Goal: Information Seeking & Learning: Learn about a topic

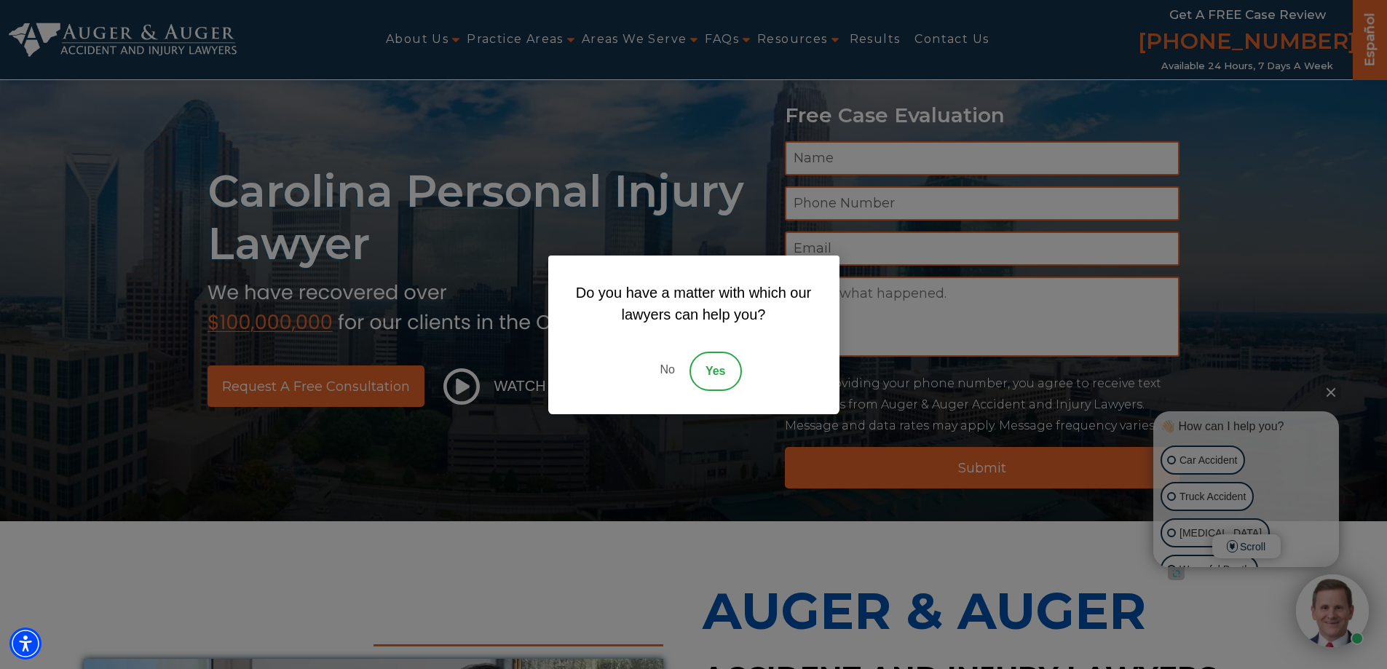
click at [668, 377] on link "No" at bounding box center [667, 371] width 44 height 39
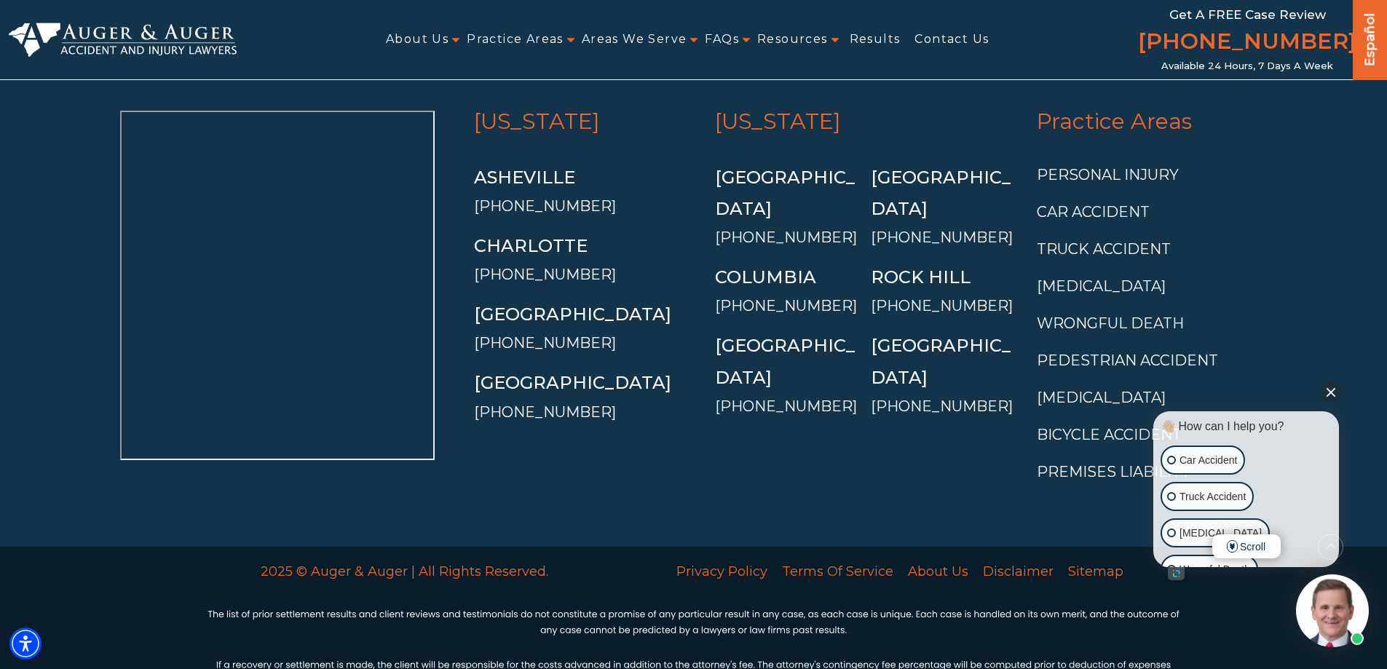
scroll to position [5491, 0]
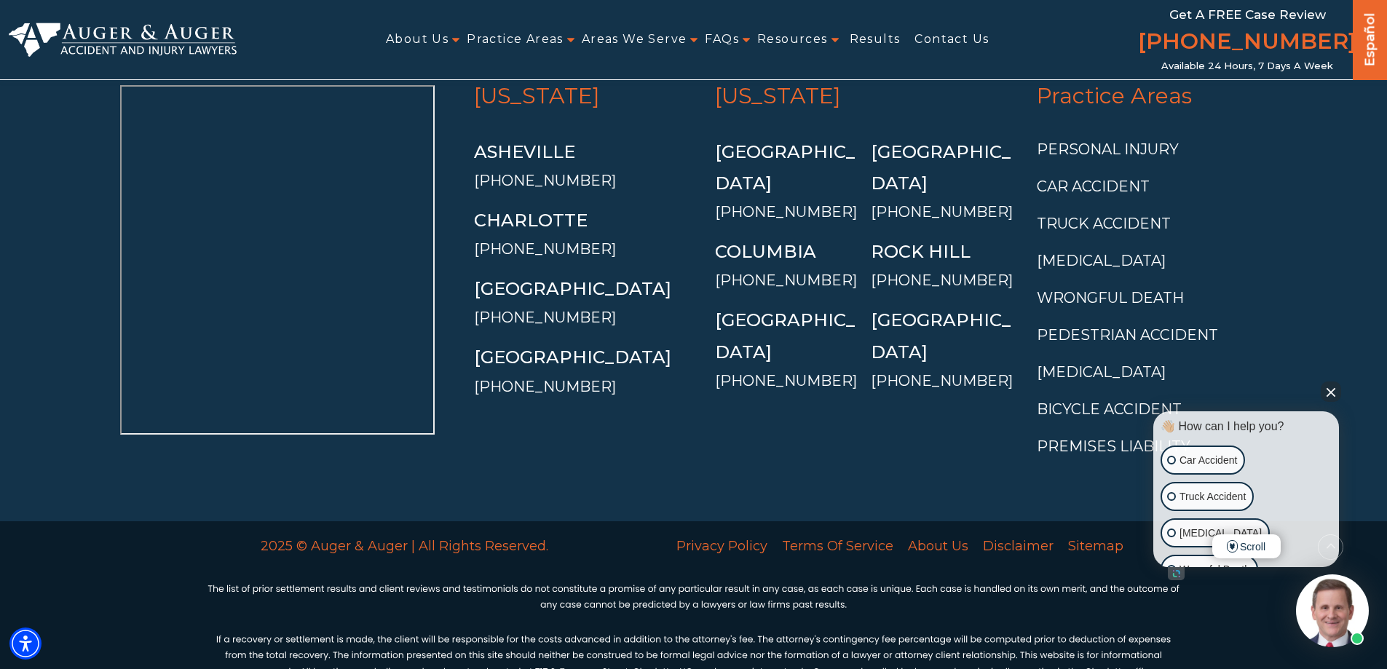
click at [1327, 389] on button "Close Intaker Chat Widget" at bounding box center [1331, 392] width 20 height 20
